Goal: Information Seeking & Learning: Learn about a topic

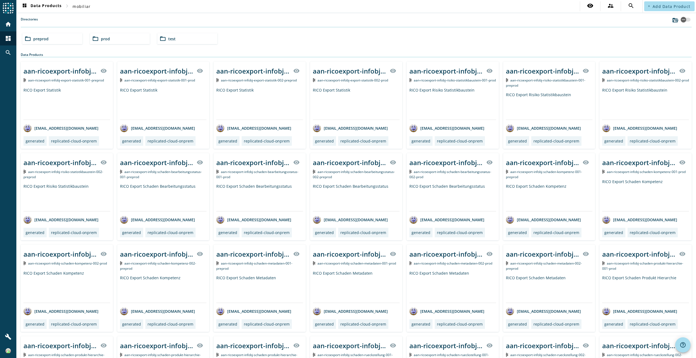
click at [94, 37] on mat-icon "folder_open" at bounding box center [95, 38] width 7 height 7
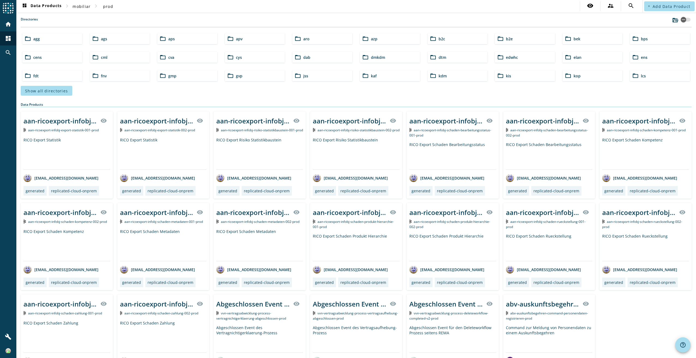
click at [49, 38] on div "folder_open agg" at bounding box center [52, 38] width 60 height 11
click at [47, 92] on span "Show all directories" at bounding box center [46, 90] width 43 height 5
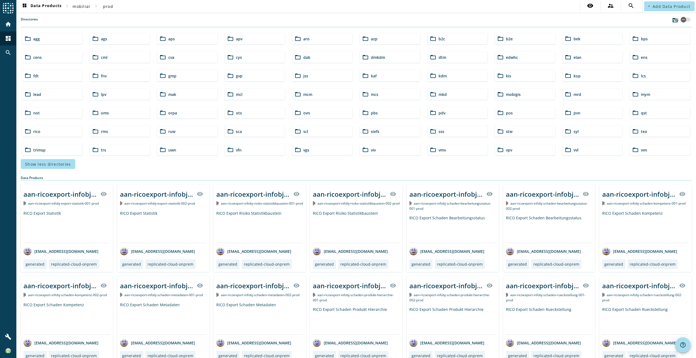
click at [465, 113] on div "folder_open pdv" at bounding box center [458, 112] width 60 height 11
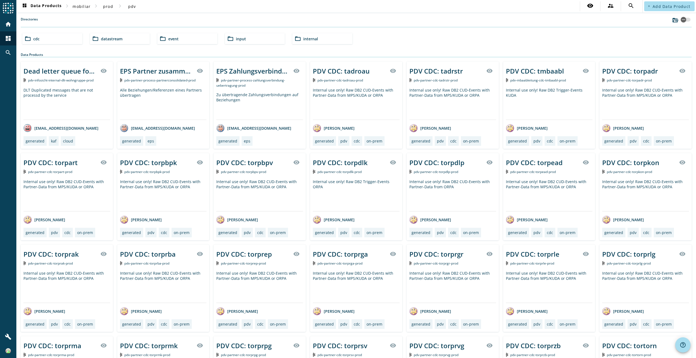
scroll to position [717, 0]
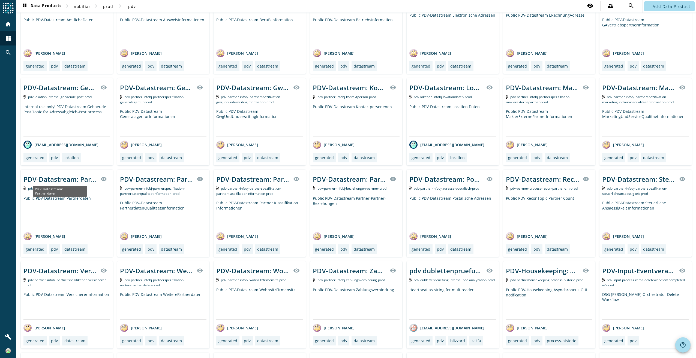
click at [85, 181] on div "PDV-Datastream: Partnerdaten" at bounding box center [60, 179] width 74 height 9
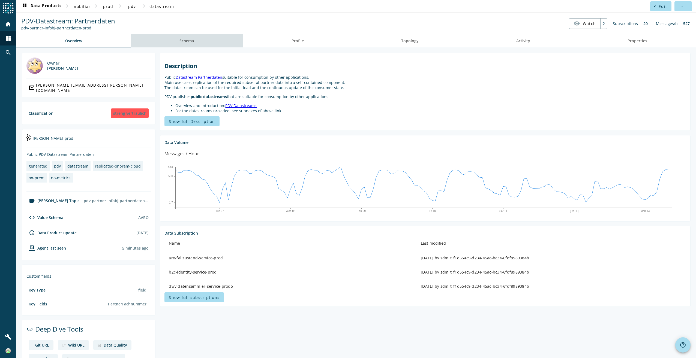
click at [197, 45] on link "Schema" at bounding box center [187, 40] width 112 height 13
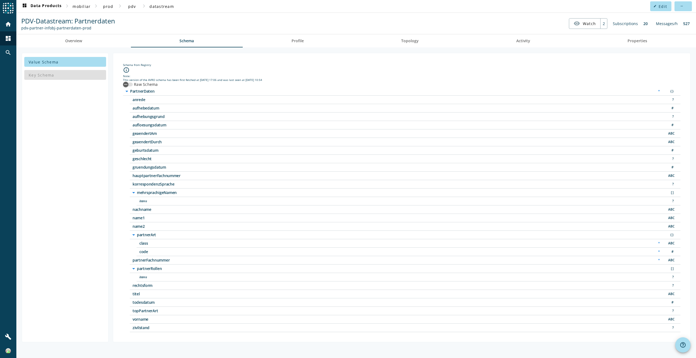
click at [136, 270] on icon "arrow_drop_down" at bounding box center [133, 269] width 7 height 7
click at [137, 268] on span "partnerRollen" at bounding box center [205, 269] width 136 height 4
click at [147, 279] on span "items" at bounding box center [207, 278] width 136 height 4
click at [133, 268] on icon "arrow_drop_down" at bounding box center [133, 269] width 7 height 7
click at [133, 268] on icon "arrow_right" at bounding box center [133, 269] width 7 height 7
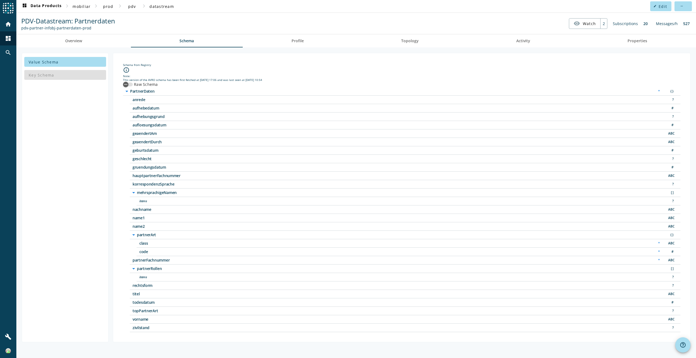
click at [142, 278] on span "items" at bounding box center [207, 278] width 136 height 4
drag, startPoint x: 142, startPoint y: 278, endPoint x: 181, endPoint y: 277, distance: 38.7
click at [181, 277] on span "items" at bounding box center [207, 278] width 136 height 4
click at [128, 87] on div "button" at bounding box center [125, 84] width 5 height 5
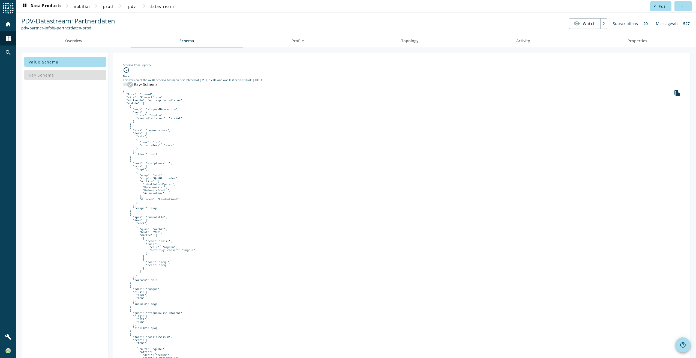
scroll to position [164, 0]
